Goal: Information Seeking & Learning: Compare options

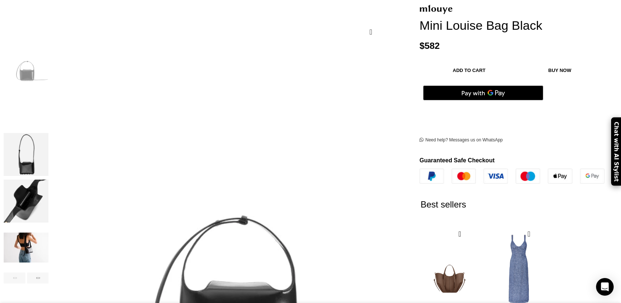
scroll to position [0, 77]
click at [49, 272] on div "Next slide" at bounding box center [38, 277] width 22 height 11
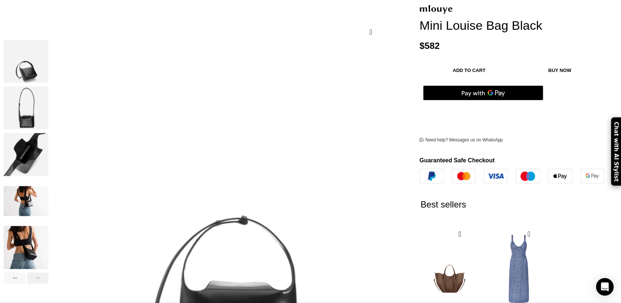
click at [49, 272] on div "Next slide" at bounding box center [38, 277] width 22 height 11
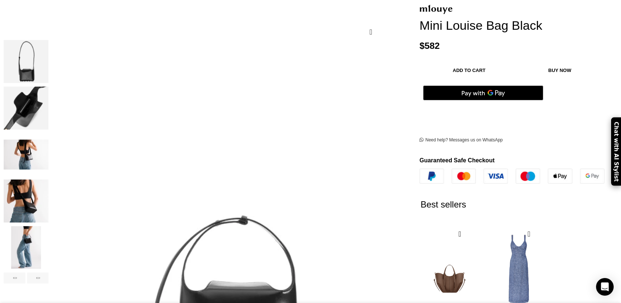
click at [48, 196] on img "6 / 8" at bounding box center [26, 201] width 45 height 43
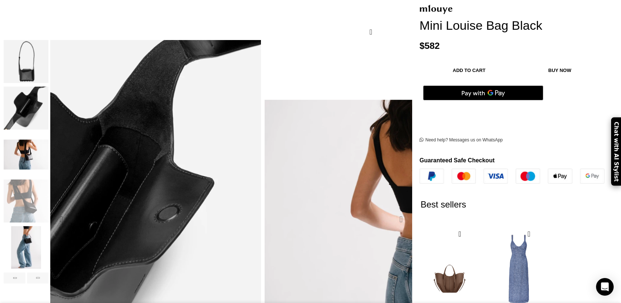
click at [392, 210] on div "Next slide" at bounding box center [401, 219] width 18 height 18
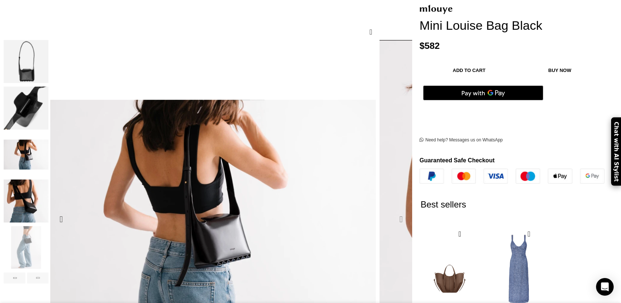
scroll to position [0, 154]
click at [392, 210] on div "Next slide" at bounding box center [401, 219] width 18 height 18
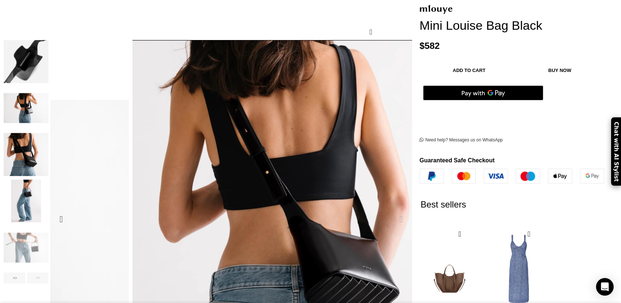
click at [392, 210] on div "Next slide" at bounding box center [401, 219] width 18 height 18
click at [70, 210] on div "Previous slide" at bounding box center [61, 219] width 18 height 18
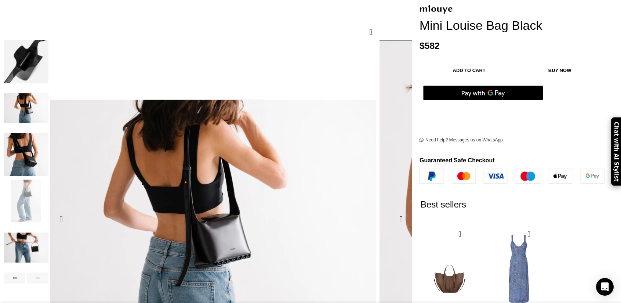
click at [70, 210] on div "Previous slide" at bounding box center [61, 219] width 18 height 18
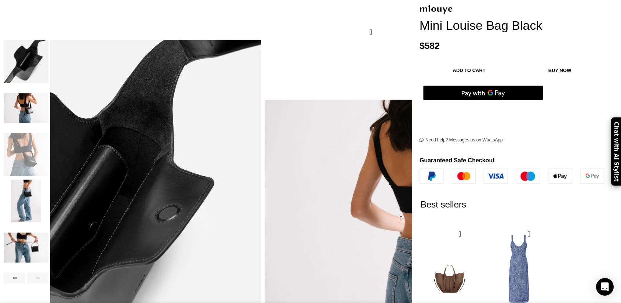
click at [70, 210] on div "Previous slide" at bounding box center [61, 219] width 18 height 18
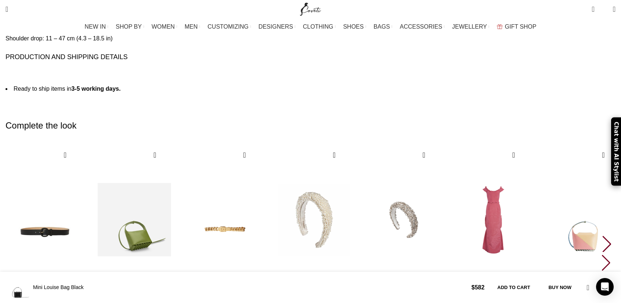
scroll to position [0, 309]
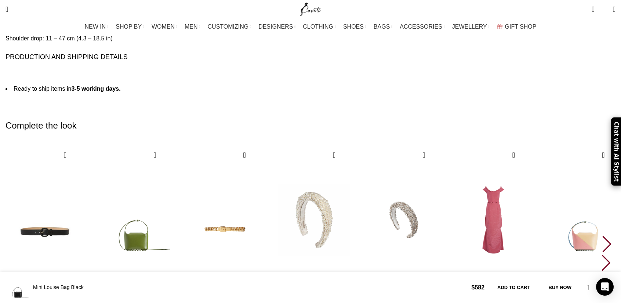
click at [602, 236] on div "Next slide" at bounding box center [607, 244] width 10 height 16
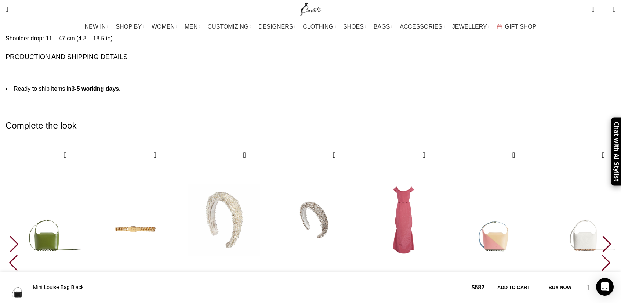
click at [602, 236] on div "Next slide" at bounding box center [607, 244] width 10 height 16
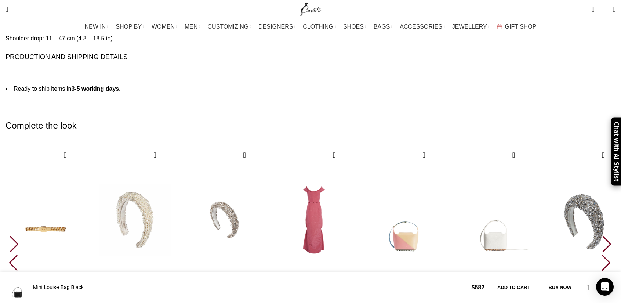
click at [602, 236] on div "Next slide" at bounding box center [607, 244] width 10 height 16
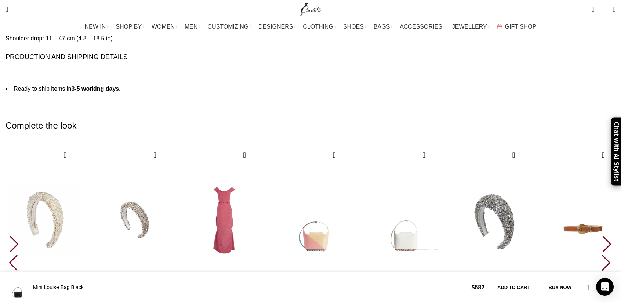
click at [602, 236] on div "Next slide" at bounding box center [607, 244] width 10 height 16
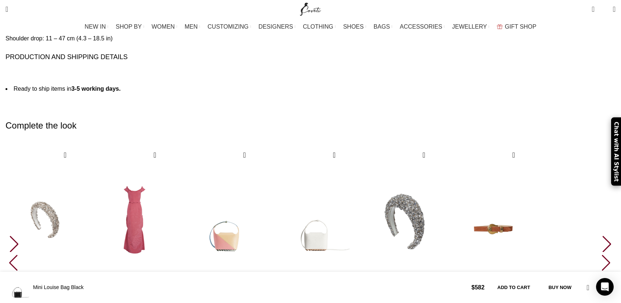
click at [602, 236] on div "Next slide" at bounding box center [607, 244] width 10 height 16
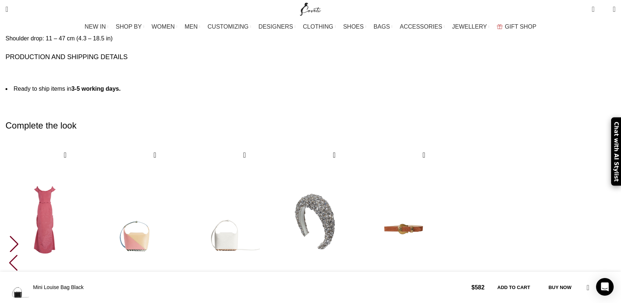
click at [443, 204] on div "10 / 10" at bounding box center [404, 219] width 79 height 147
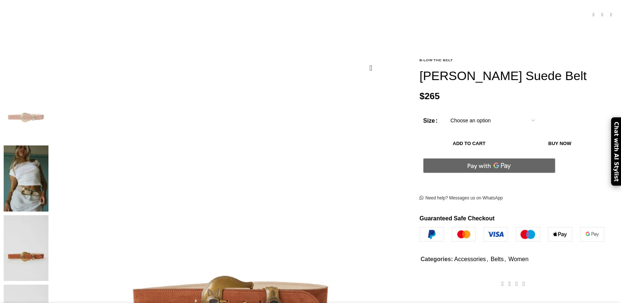
click at [48, 145] on img at bounding box center [26, 178] width 45 height 66
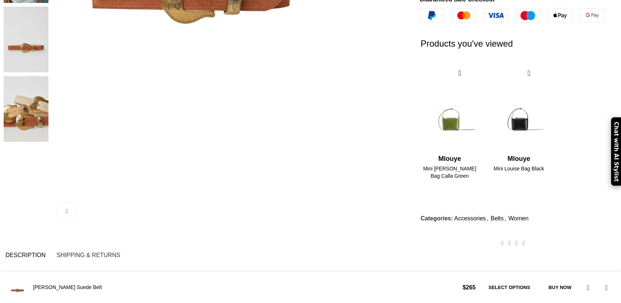
scroll to position [294, 0]
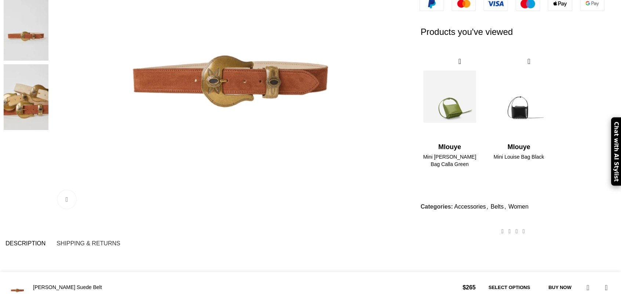
click at [427, 93] on img "1 / 2" at bounding box center [450, 96] width 60 height 91
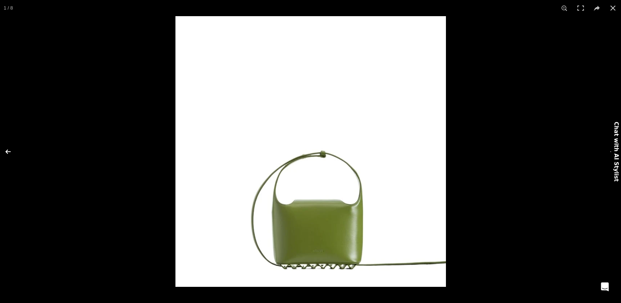
click at [6, 152] on button at bounding box center [13, 151] width 26 height 37
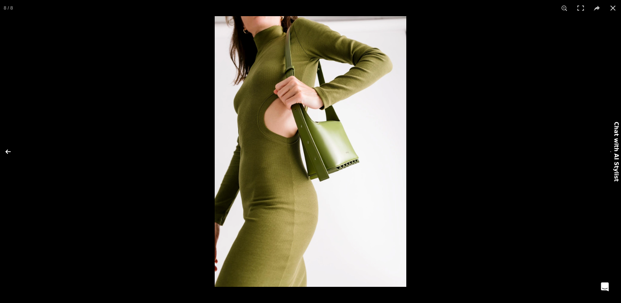
scroll to position [0, 77]
click at [10, 153] on button at bounding box center [13, 151] width 26 height 37
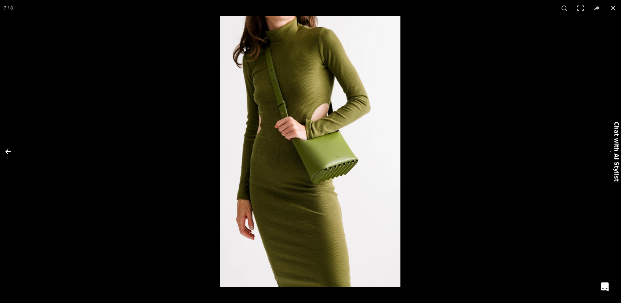
click at [15, 145] on button at bounding box center [13, 151] width 26 height 37
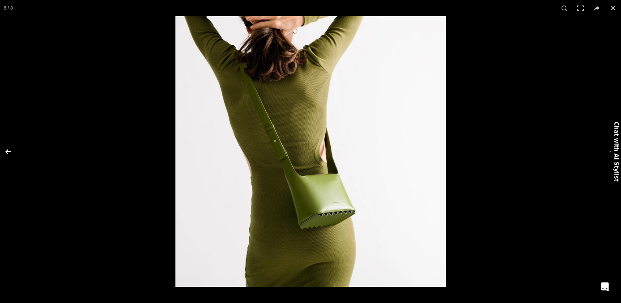
click at [15, 144] on button at bounding box center [13, 151] width 26 height 37
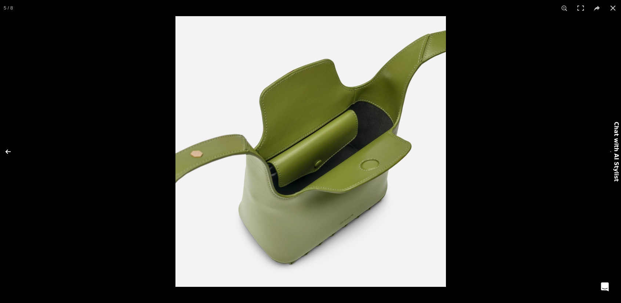
click at [15, 144] on button at bounding box center [13, 151] width 26 height 37
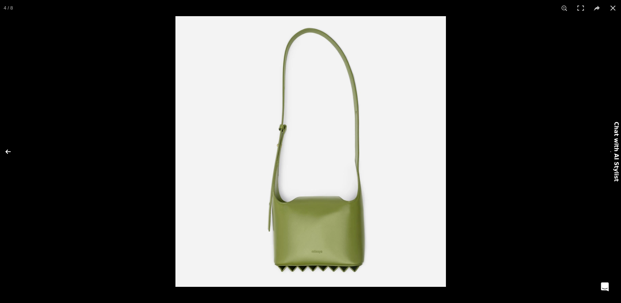
click at [15, 142] on button at bounding box center [13, 151] width 26 height 37
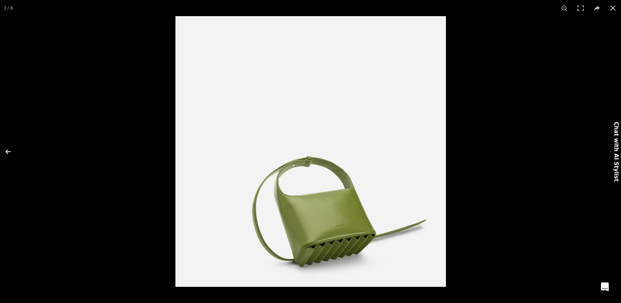
click at [15, 142] on button at bounding box center [13, 151] width 26 height 37
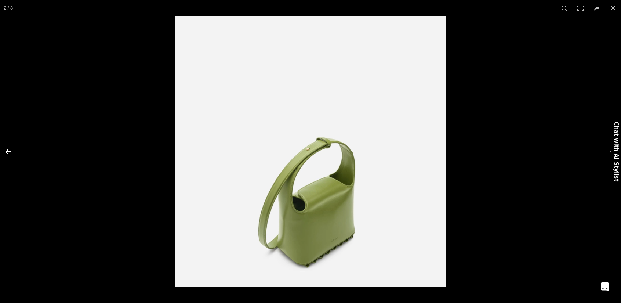
click at [15, 140] on button at bounding box center [13, 151] width 26 height 37
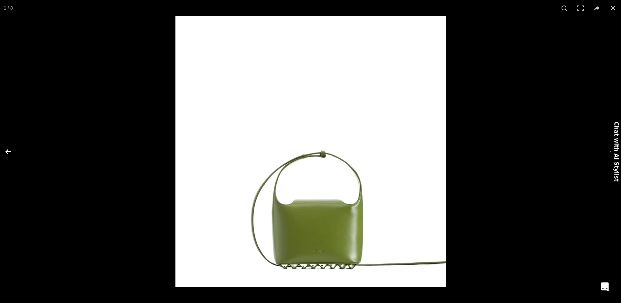
click at [15, 140] on button at bounding box center [13, 151] width 26 height 37
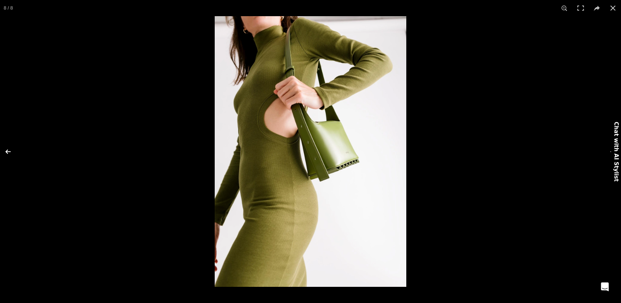
click at [15, 140] on button at bounding box center [13, 151] width 26 height 37
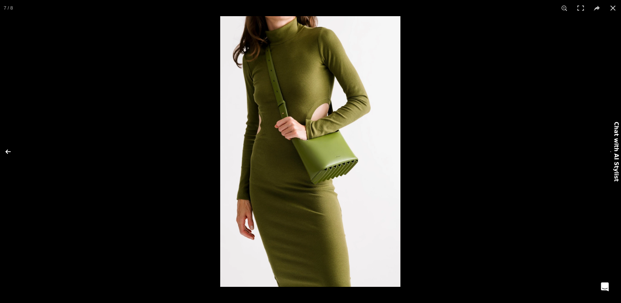
click at [15, 140] on button at bounding box center [13, 151] width 26 height 37
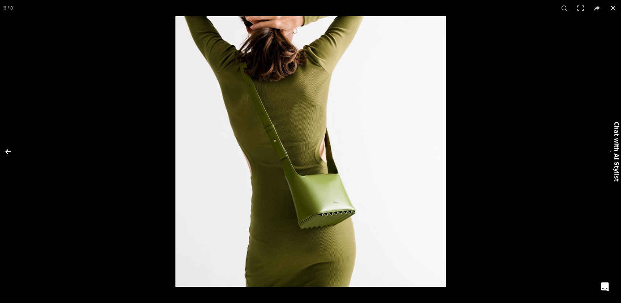
click at [15, 140] on button at bounding box center [13, 151] width 26 height 37
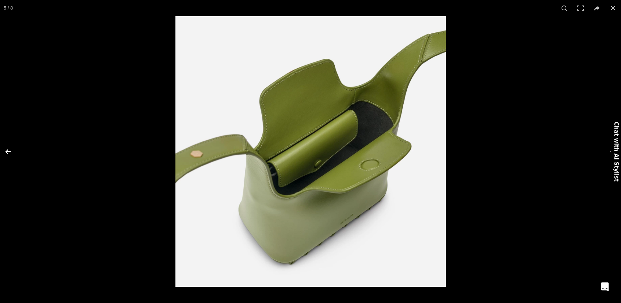
click at [15, 140] on button at bounding box center [13, 151] width 26 height 37
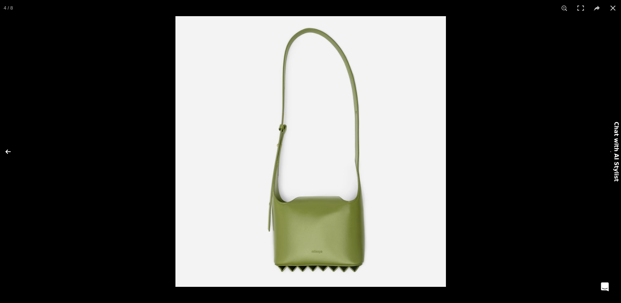
click at [15, 140] on button at bounding box center [13, 151] width 26 height 37
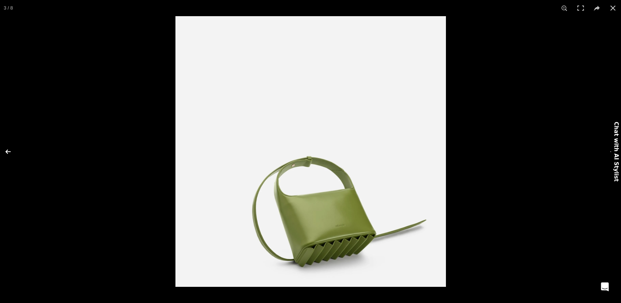
click at [15, 140] on button at bounding box center [13, 151] width 26 height 37
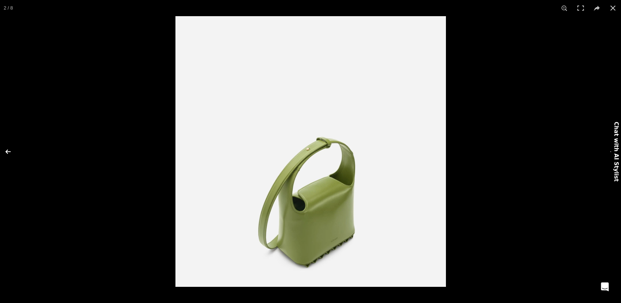
click at [15, 140] on button at bounding box center [13, 151] width 26 height 37
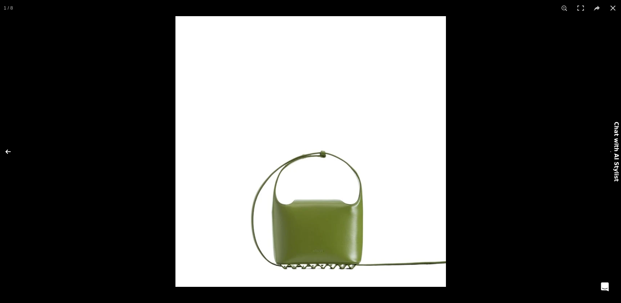
click at [15, 140] on button at bounding box center [13, 151] width 26 height 37
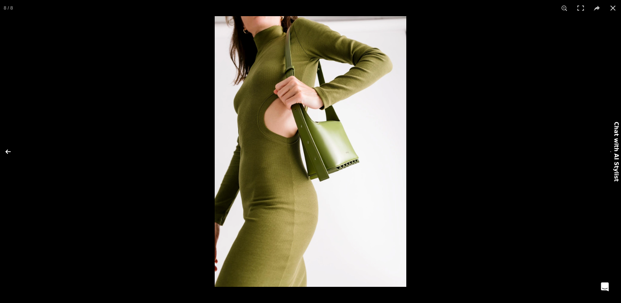
click at [15, 140] on button at bounding box center [13, 151] width 26 height 37
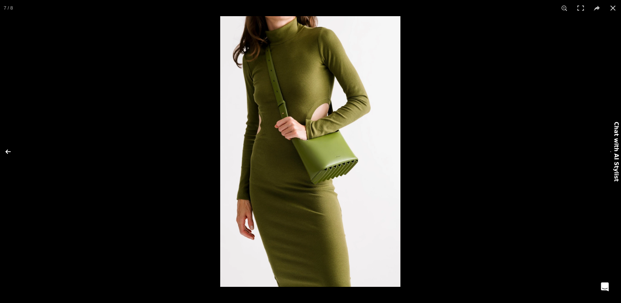
click at [15, 140] on button at bounding box center [13, 151] width 26 height 37
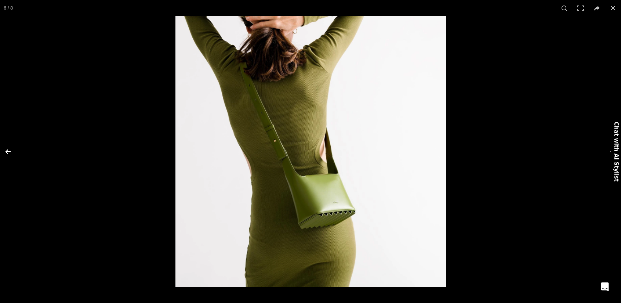
click at [15, 140] on button at bounding box center [13, 151] width 26 height 37
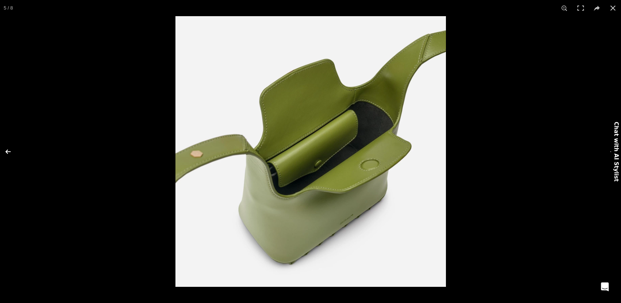
click at [15, 140] on button at bounding box center [13, 151] width 26 height 37
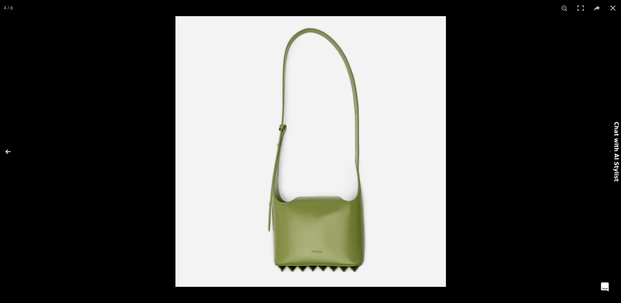
click at [15, 140] on button at bounding box center [13, 151] width 26 height 37
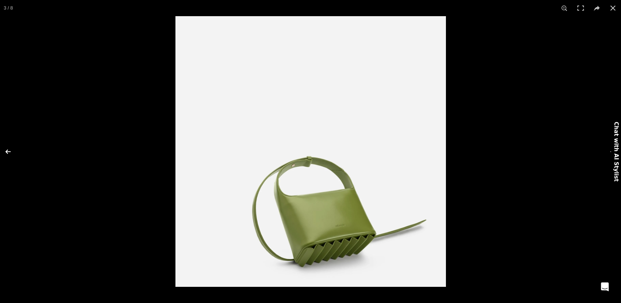
click at [15, 140] on button at bounding box center [13, 151] width 26 height 37
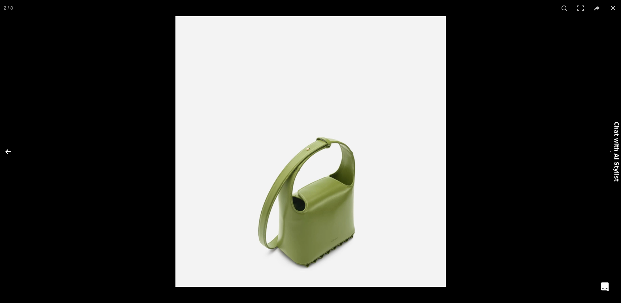
scroll to position [0, 232]
click at [15, 140] on button at bounding box center [13, 151] width 26 height 37
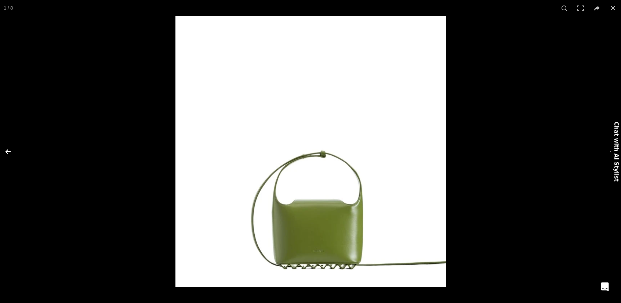
click at [15, 140] on button at bounding box center [13, 151] width 26 height 37
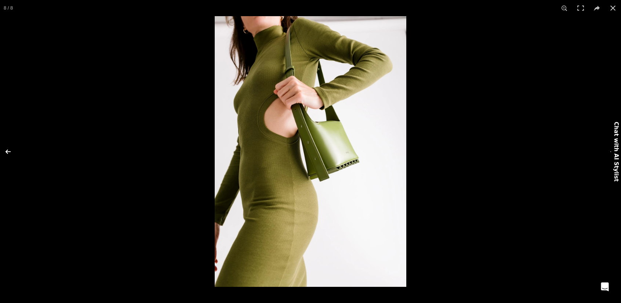
click at [15, 140] on button at bounding box center [13, 151] width 26 height 37
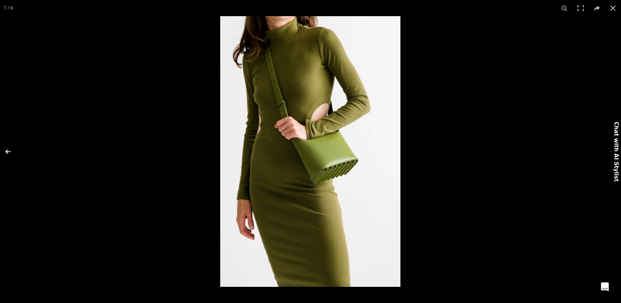
click at [15, 140] on button at bounding box center [13, 151] width 26 height 37
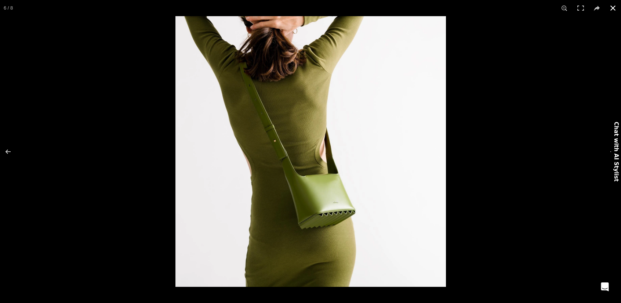
click at [612, 7] on button at bounding box center [613, 8] width 16 height 16
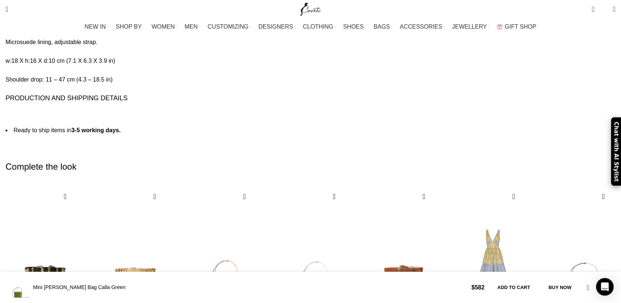
scroll to position [1175, 0]
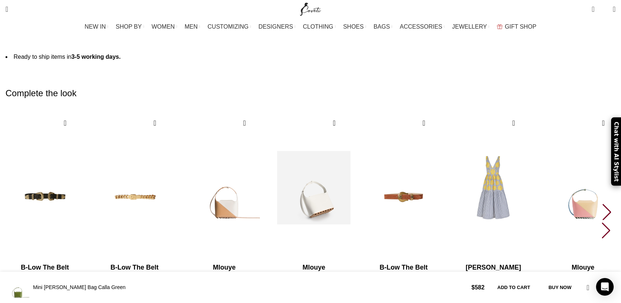
click at [355, 153] on img "4 / 10" at bounding box center [313, 187] width 81 height 151
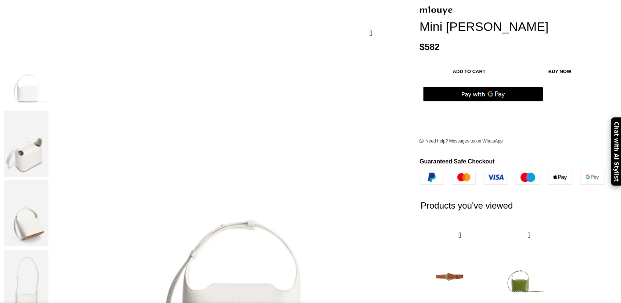
scroll to position [147, 0]
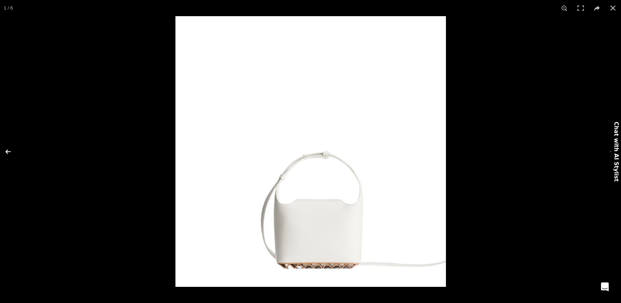
click at [13, 151] on button at bounding box center [13, 151] width 26 height 37
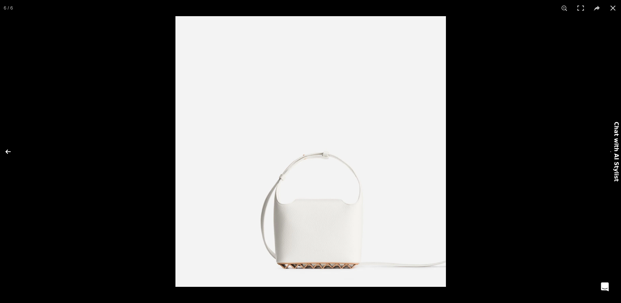
click at [13, 151] on button at bounding box center [13, 151] width 26 height 37
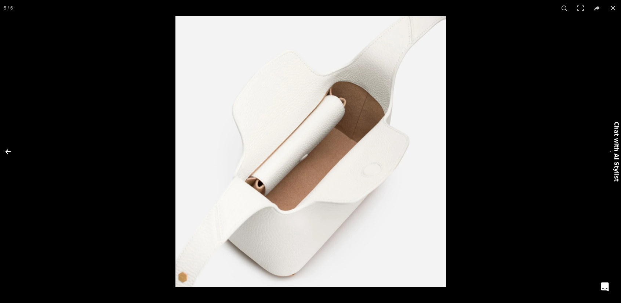
scroll to position [0, 77]
click at [13, 151] on button at bounding box center [13, 151] width 26 height 37
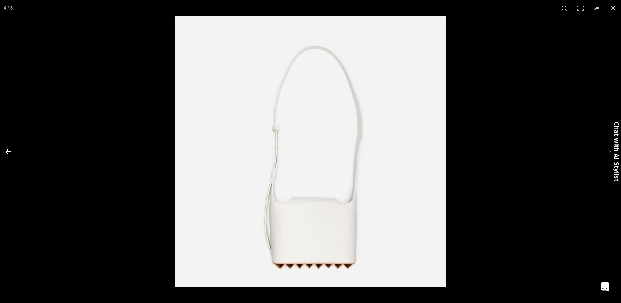
click at [13, 151] on button at bounding box center [13, 151] width 26 height 37
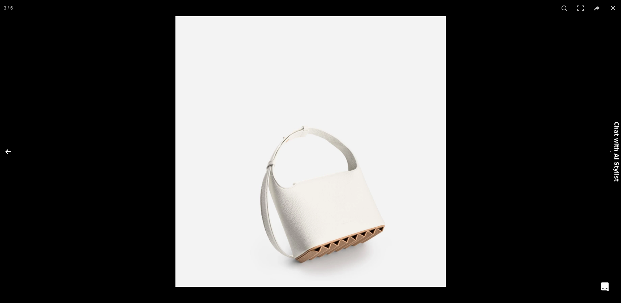
click at [13, 151] on button at bounding box center [13, 151] width 26 height 37
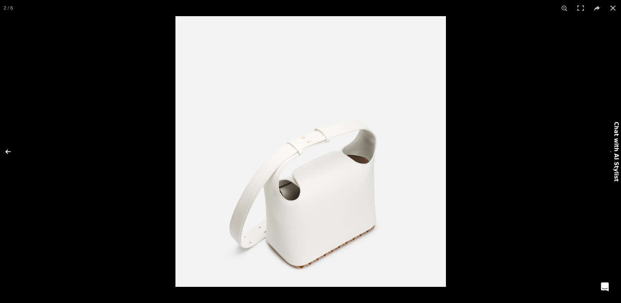
click at [13, 151] on button at bounding box center [13, 151] width 26 height 37
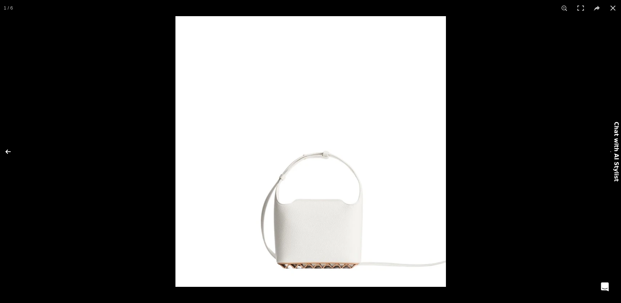
click at [13, 151] on button at bounding box center [13, 151] width 26 height 37
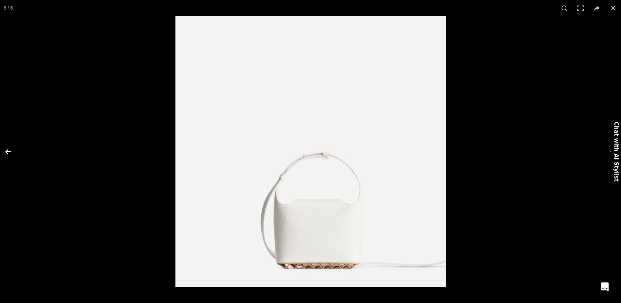
click at [13, 151] on button at bounding box center [13, 151] width 26 height 37
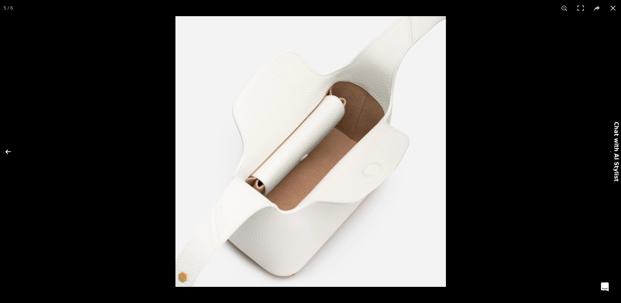
click at [13, 151] on button at bounding box center [13, 151] width 26 height 37
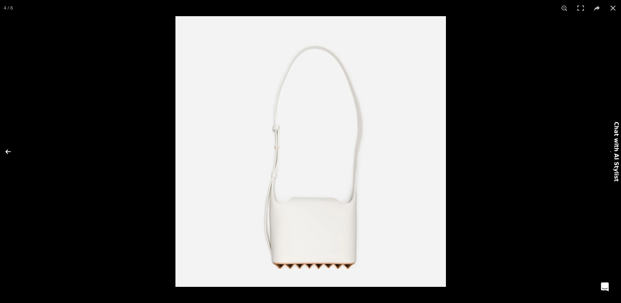
click at [13, 151] on button at bounding box center [13, 151] width 26 height 37
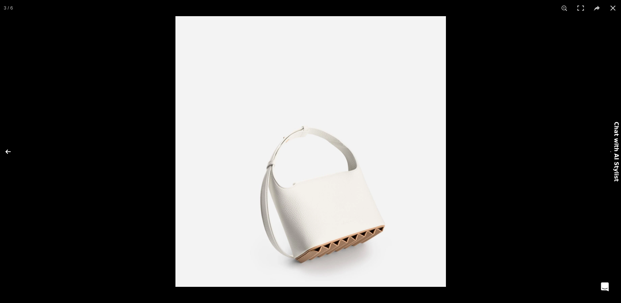
click at [13, 151] on button at bounding box center [13, 151] width 26 height 37
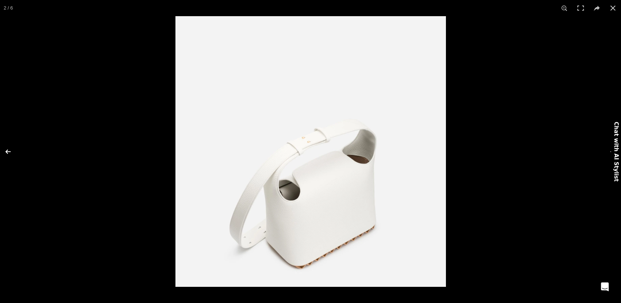
click at [13, 151] on button at bounding box center [13, 151] width 26 height 37
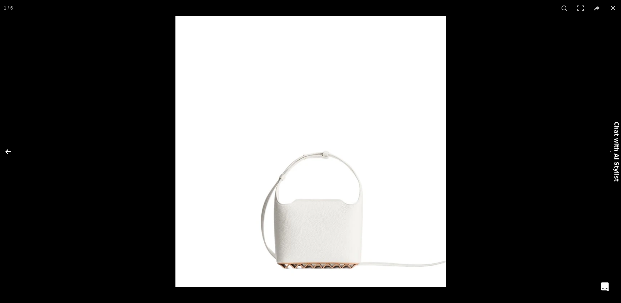
click at [13, 151] on button at bounding box center [13, 151] width 26 height 37
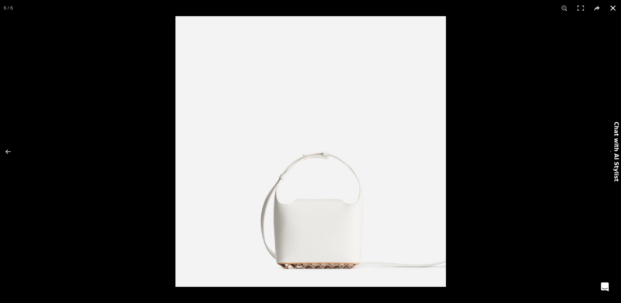
click at [171, 97] on div at bounding box center [310, 151] width 621 height 303
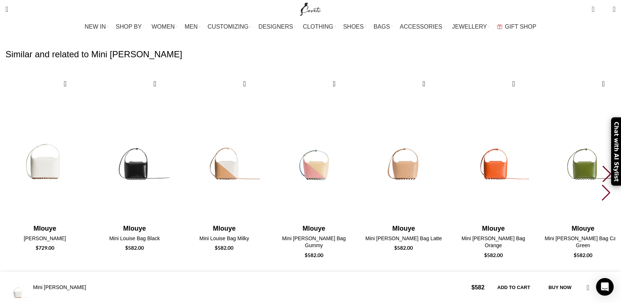
scroll to position [1615, 0]
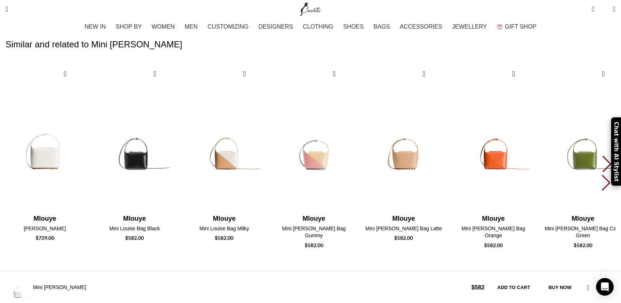
click at [602, 156] on div "Next slide" at bounding box center [607, 164] width 10 height 16
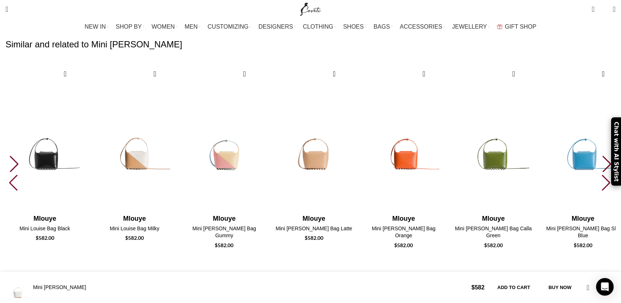
scroll to position [0, 541]
click at [602, 156] on div "Next slide" at bounding box center [607, 164] width 10 height 16
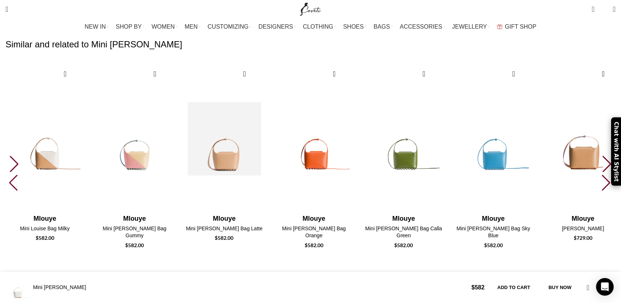
click at [265, 116] on img "5 / 30" at bounding box center [224, 138] width 81 height 151
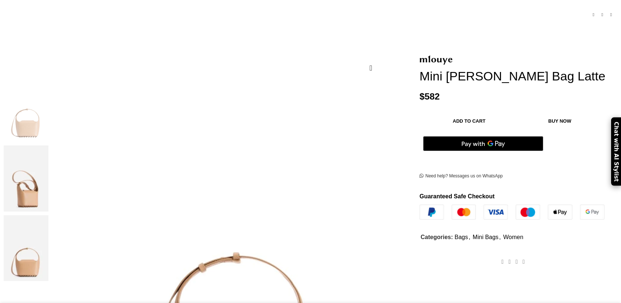
scroll to position [147, 0]
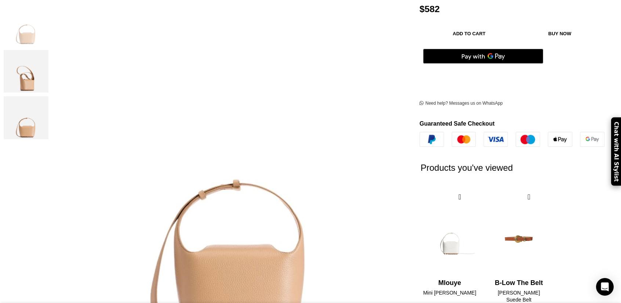
click at [48, 21] on img "1 / 3" at bounding box center [26, 24] width 45 height 43
click at [48, 68] on img "2 / 3" at bounding box center [26, 71] width 45 height 43
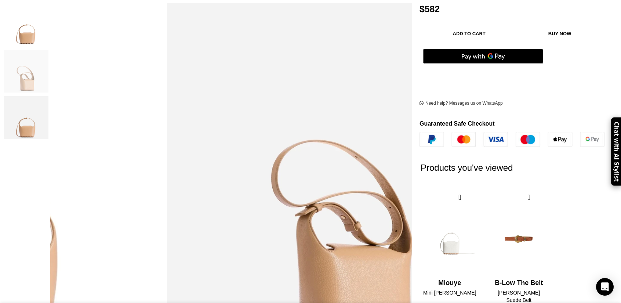
click at [48, 97] on img "3 / 3" at bounding box center [26, 117] width 45 height 43
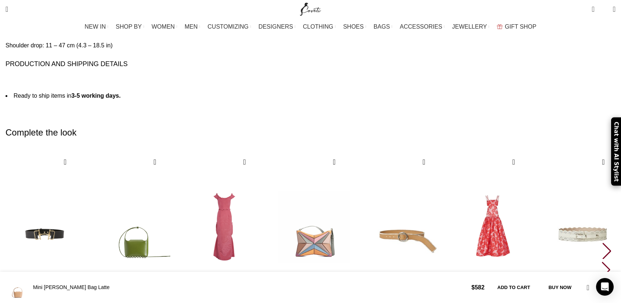
scroll to position [1175, 0]
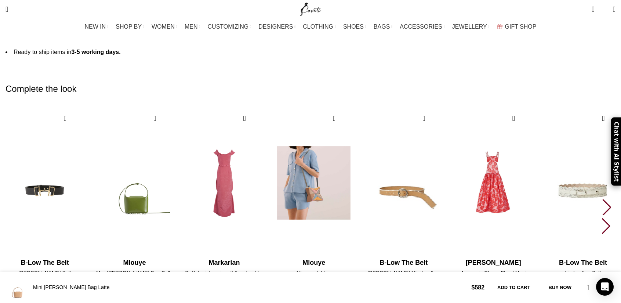
click at [355, 130] on img "4 / 10" at bounding box center [313, 182] width 81 height 151
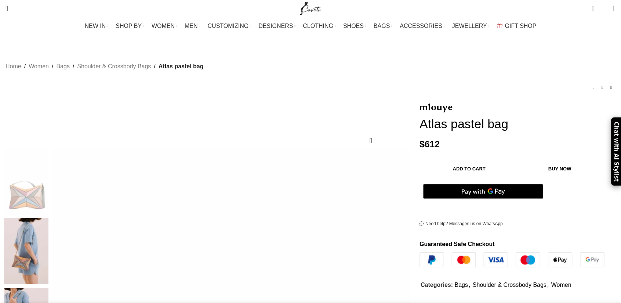
scroll to position [73, 0]
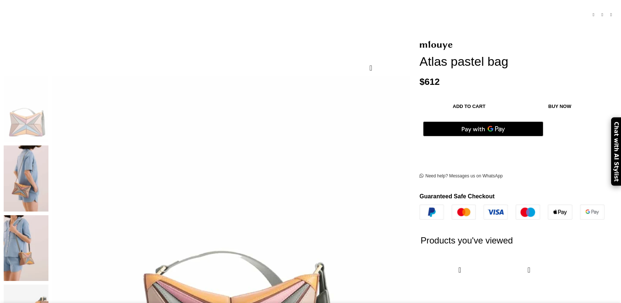
click at [48, 145] on img at bounding box center [26, 178] width 45 height 66
click at [48, 215] on img at bounding box center [26, 248] width 45 height 66
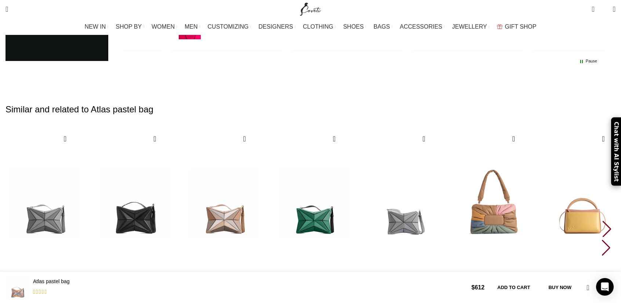
scroll to position [1138, 0]
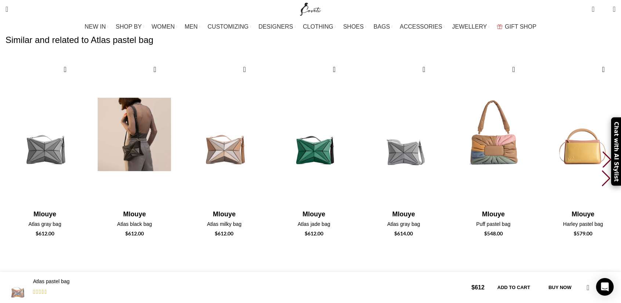
click at [175, 117] on img "2 / 30" at bounding box center [134, 134] width 81 height 151
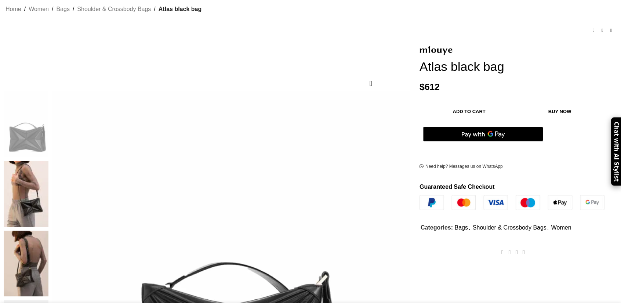
scroll to position [73, 0]
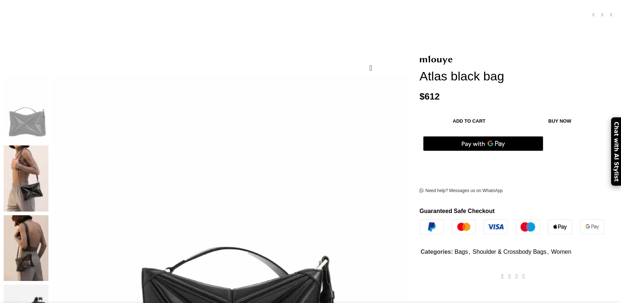
click at [48, 145] on img at bounding box center [26, 178] width 45 height 66
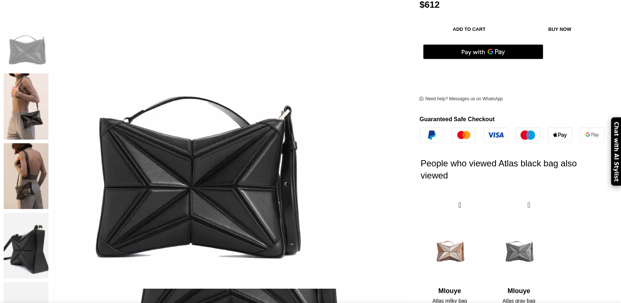
scroll to position [147, 0]
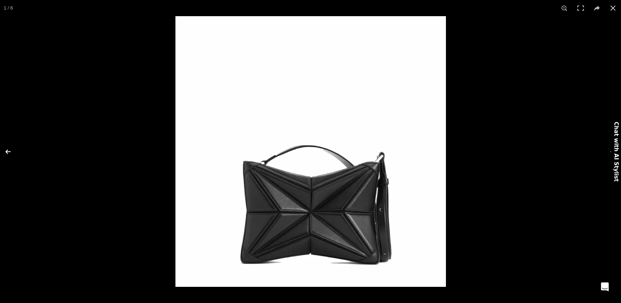
click at [7, 150] on button at bounding box center [13, 151] width 26 height 37
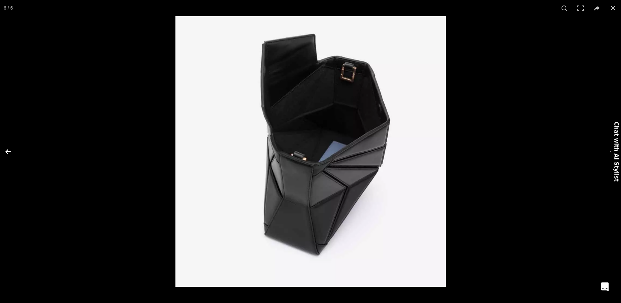
click at [7, 150] on button at bounding box center [13, 151] width 26 height 37
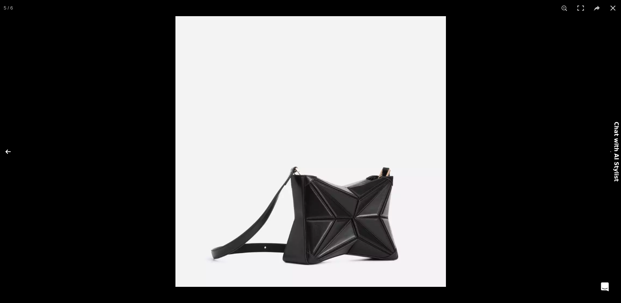
click at [7, 150] on button at bounding box center [13, 151] width 26 height 37
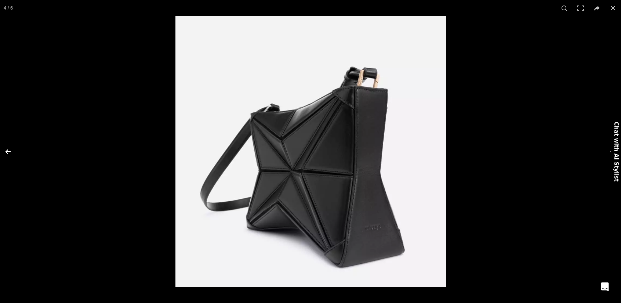
click at [7, 150] on button at bounding box center [13, 151] width 26 height 37
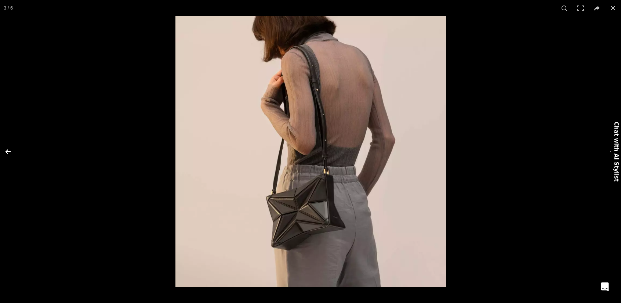
scroll to position [0, 77]
click at [7, 149] on button at bounding box center [13, 151] width 26 height 37
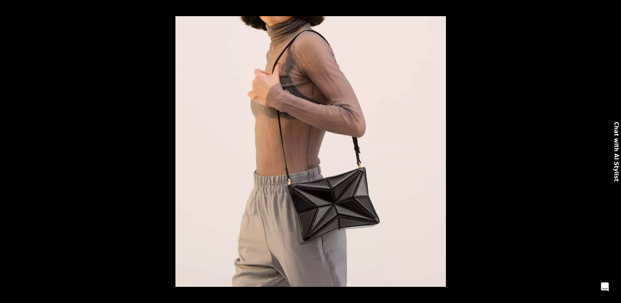
click at [7, 149] on button at bounding box center [13, 151] width 26 height 37
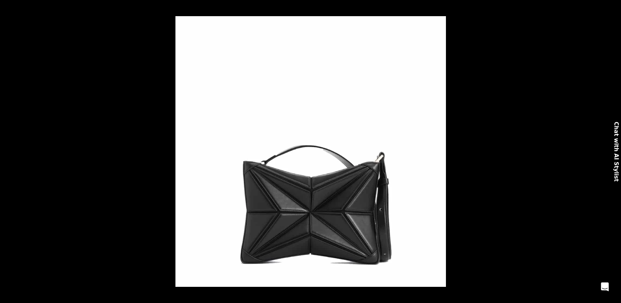
click at [7, 149] on button at bounding box center [13, 151] width 26 height 37
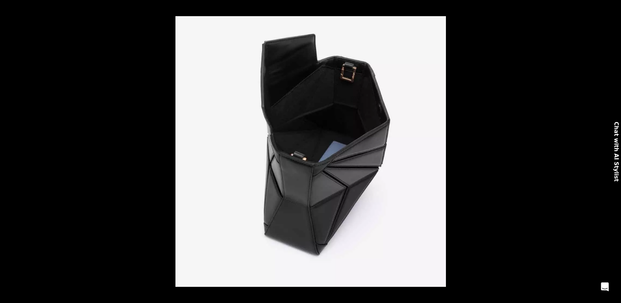
click at [7, 149] on button at bounding box center [13, 151] width 26 height 37
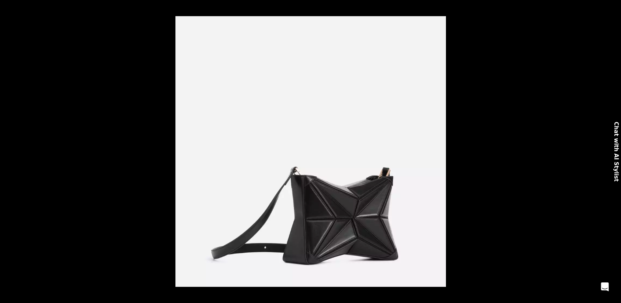
click at [7, 149] on button at bounding box center [13, 151] width 26 height 37
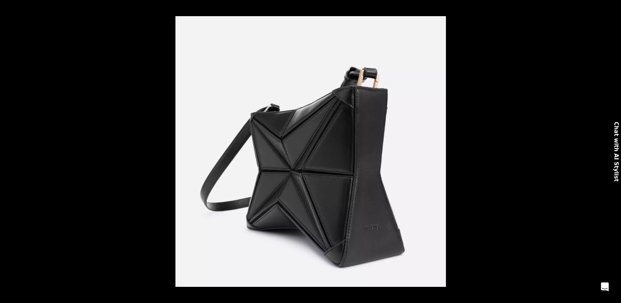
click at [7, 149] on button at bounding box center [13, 151] width 26 height 37
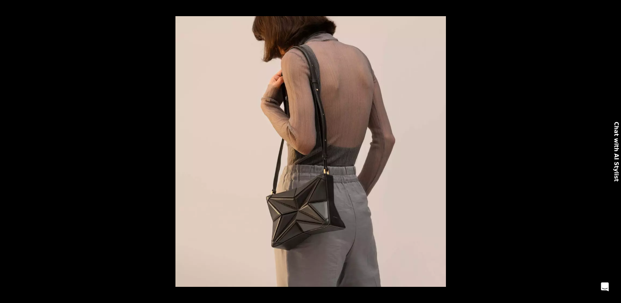
click at [7, 149] on button at bounding box center [13, 151] width 26 height 37
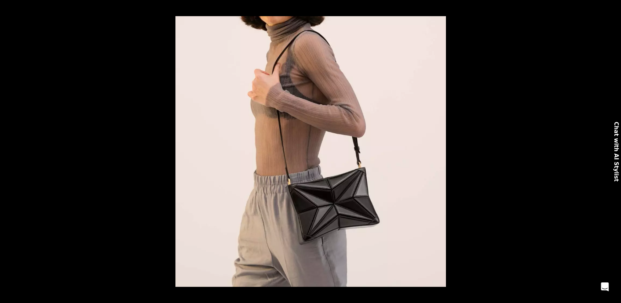
click at [7, 149] on button at bounding box center [13, 151] width 26 height 37
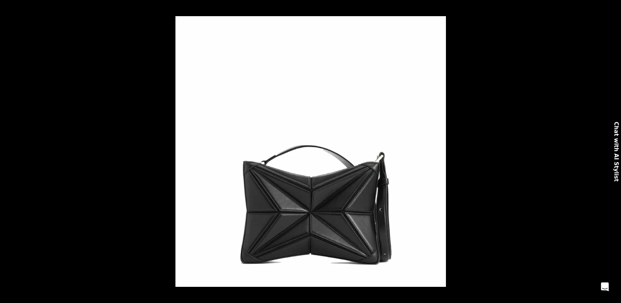
click at [7, 149] on button at bounding box center [13, 151] width 26 height 37
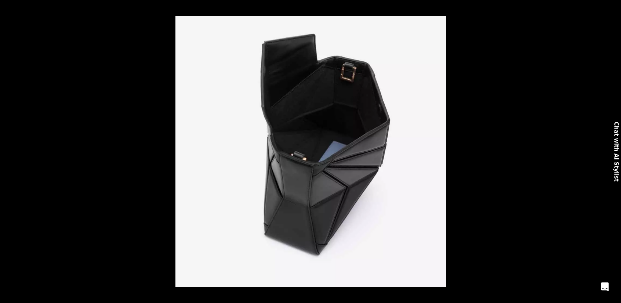
click at [7, 149] on button at bounding box center [13, 151] width 26 height 37
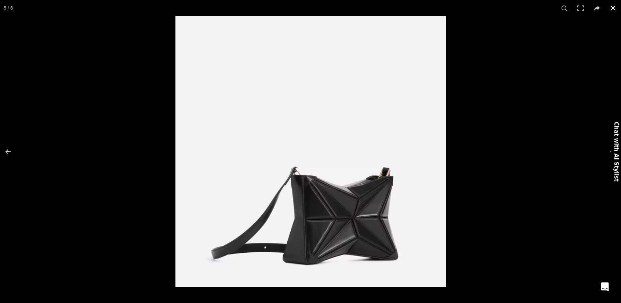
scroll to position [0, 154]
click at [615, 9] on button at bounding box center [613, 8] width 16 height 16
